Goal: Share content: Share content

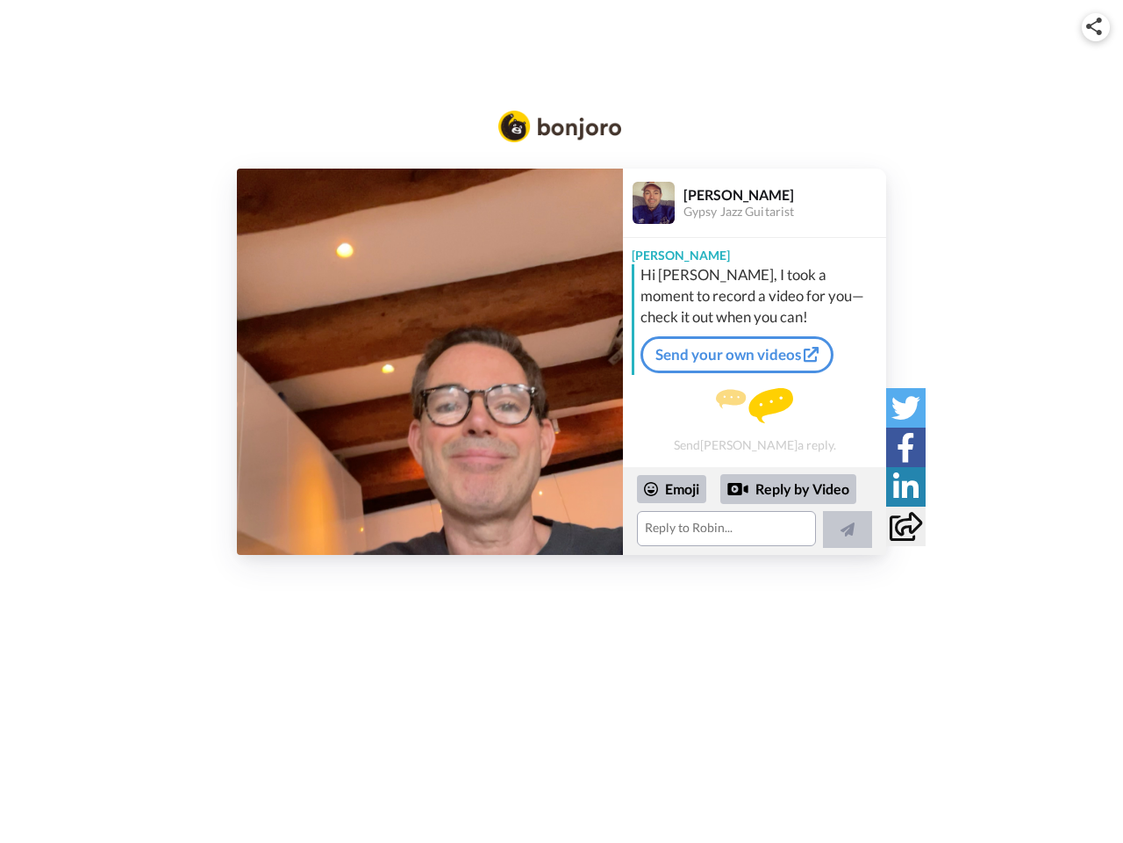
click at [1096, 26] on img at bounding box center [1095, 27] width 16 height 18
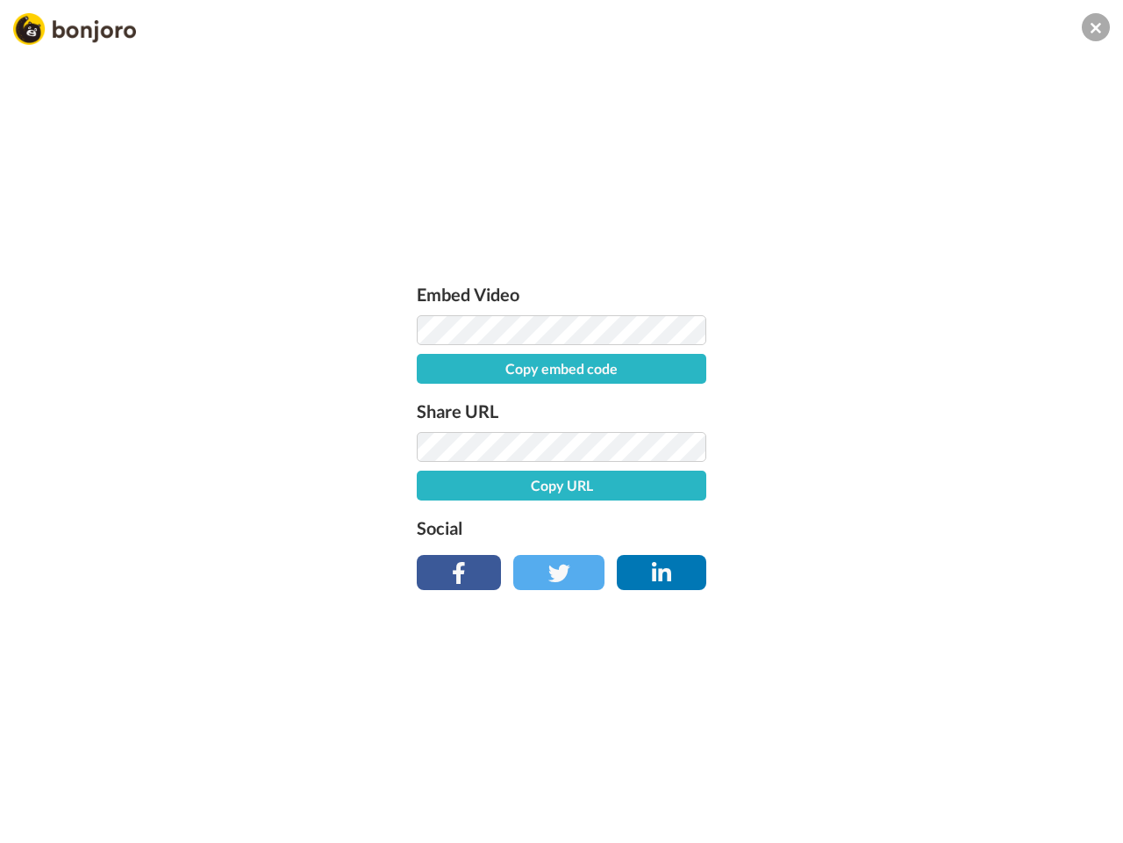
click at [430, 362] on button "Copy embed code" at bounding box center [562, 369] width 290 height 30
click at [755, 511] on div "Embed Video Embed code copied! Share URL Copy URL Social" at bounding box center [561, 516] width 1123 height 843
click at [672, 489] on button "Copy URL" at bounding box center [562, 485] width 290 height 30
click at [789, 489] on div "Embed Video Embed code copied! Share URL URL copied! Social" at bounding box center [561, 516] width 1123 height 843
click at [848, 529] on div "Embed Video Embed code copied! Share URL URL copied! Social" at bounding box center [561, 516] width 1123 height 843
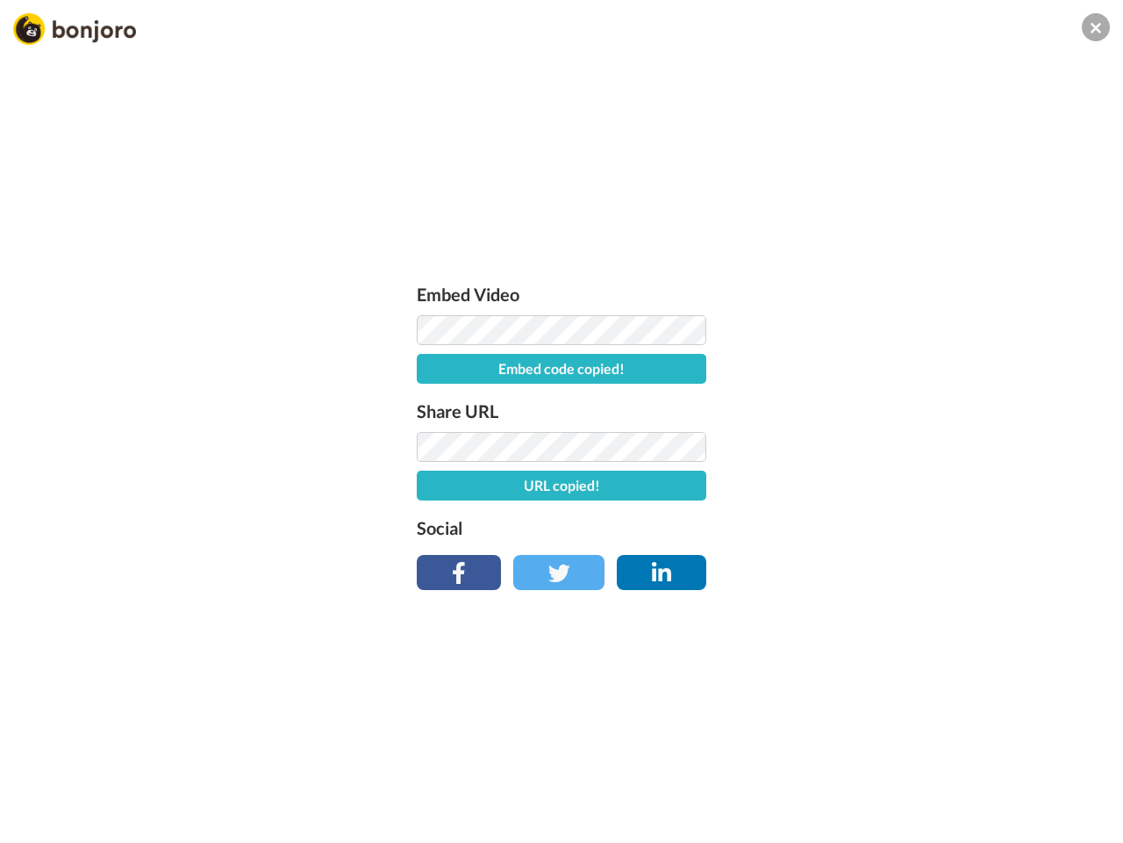
click at [906, 407] on div "Embed Video Embed code copied! Share URL URL copied! Social" at bounding box center [561, 516] width 1123 height 843
click at [906, 447] on div "Embed Video Embed code copied! Share URL URL copied! Social" at bounding box center [561, 516] width 1123 height 843
click at [906, 486] on div "Embed Video Embed code copied! Share URL URL copied! Social" at bounding box center [561, 516] width 1123 height 843
click at [906, 526] on div "Embed Video Embed code copied! Share URL URL copied! Social" at bounding box center [561, 516] width 1123 height 843
